Goal: Information Seeking & Learning: Learn about a topic

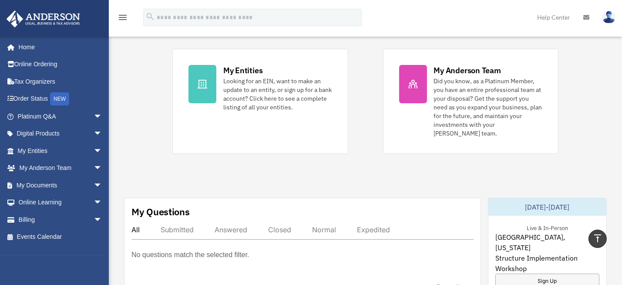
scroll to position [183, 0]
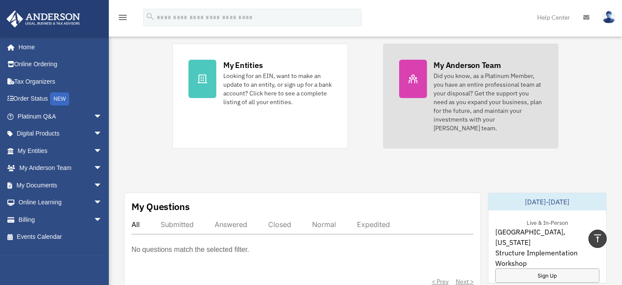
click at [472, 86] on div "Did you know, as a Platinum Member, you have an entire professional team at you…" at bounding box center [488, 101] width 109 height 61
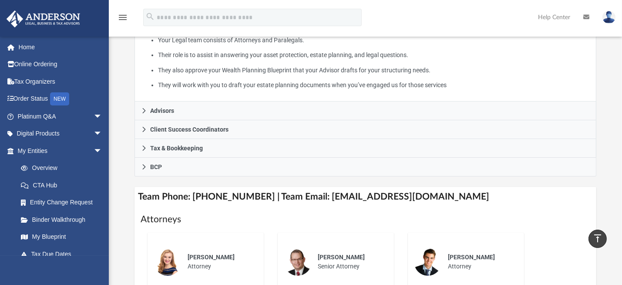
scroll to position [191, 0]
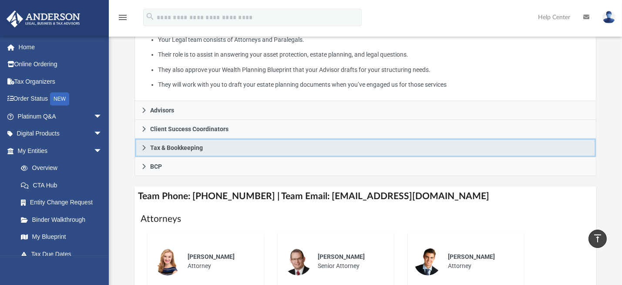
click at [146, 151] on icon at bounding box center [144, 147] width 6 height 6
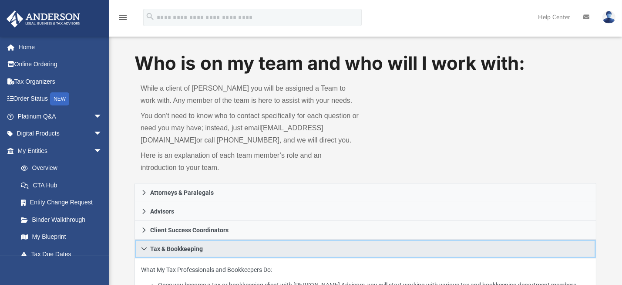
scroll to position [0, 0]
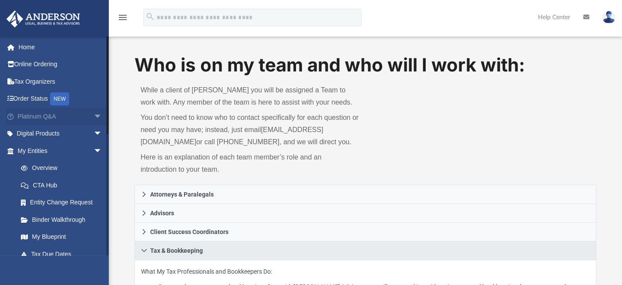
click at [31, 117] on link "Platinum Q&A arrow_drop_down" at bounding box center [60, 115] width 109 height 17
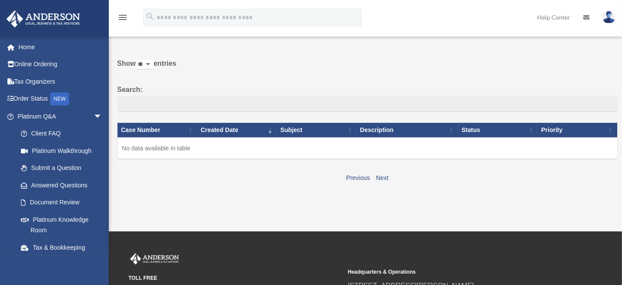
scroll to position [43, 0]
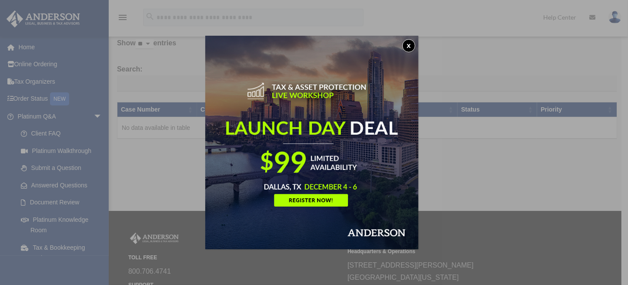
click at [414, 44] on button "x" at bounding box center [408, 45] width 13 height 13
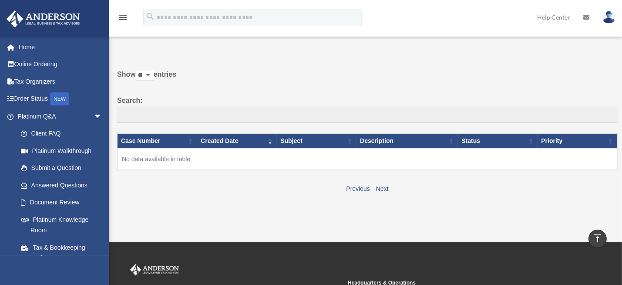
scroll to position [0, 0]
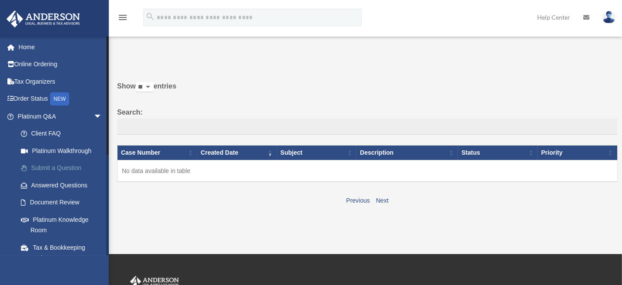
click at [69, 170] on link "Submit a Question" at bounding box center [63, 167] width 103 height 17
click at [62, 170] on link "Submit a Question" at bounding box center [63, 167] width 103 height 17
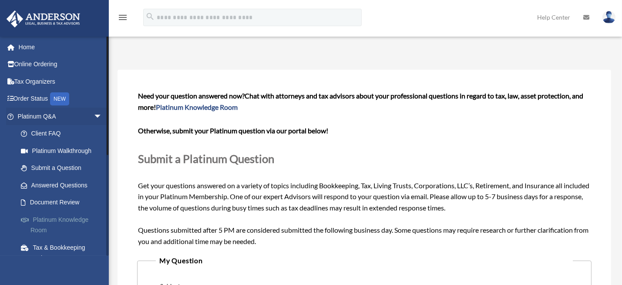
click at [60, 221] on link "Platinum Knowledge Room" at bounding box center [63, 225] width 103 height 28
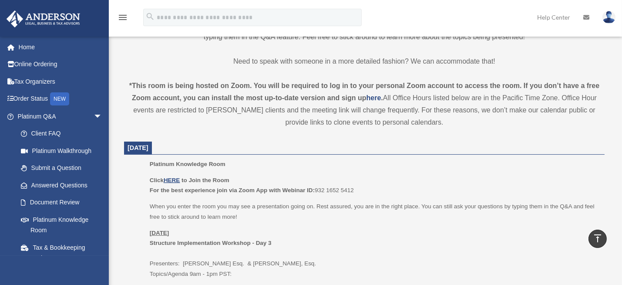
scroll to position [217, 0]
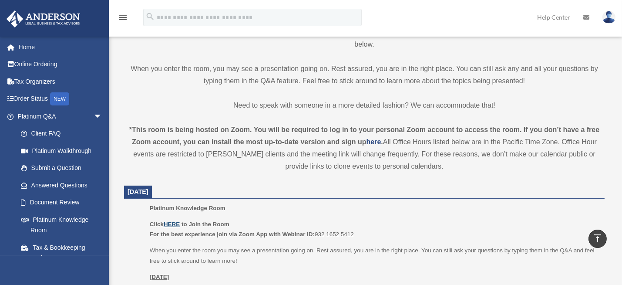
click at [172, 224] on u "HERE" at bounding box center [172, 224] width 16 height 7
